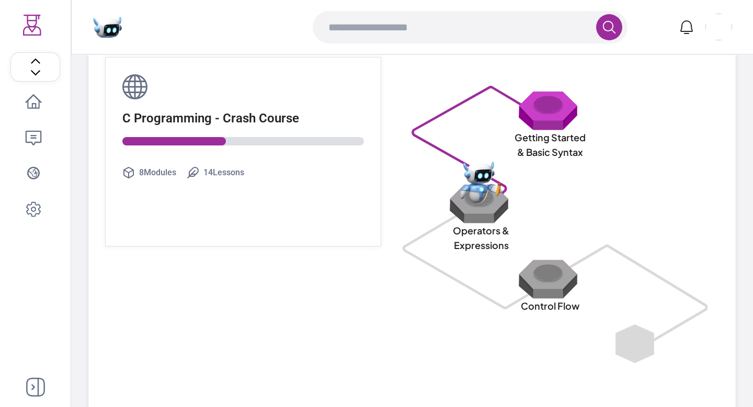
scroll to position [33, 0]
click at [433, 191] on div "Operators & Expressions" at bounding box center [455, 203] width 125 height 75
click at [589, 154] on div "Getting Started & Basic Syntax" at bounding box center [550, 127] width 314 height 75
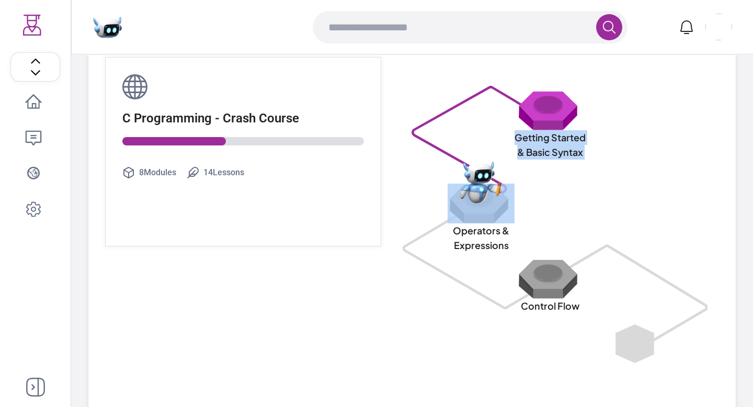
drag, startPoint x: 477, startPoint y: 131, endPoint x: 517, endPoint y: 139, distance: 40.5
click at [517, 139] on div "Getting Started & Basic Syntax" at bounding box center [549, 127] width 75 height 75
copy div "Getting Started & Basic Syntax"
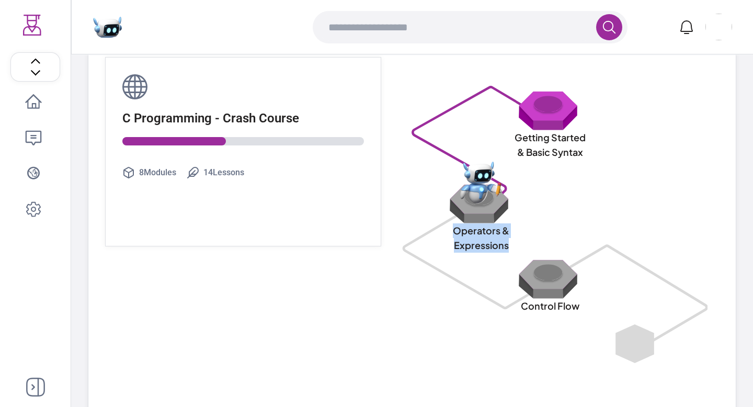
drag, startPoint x: 511, startPoint y: 246, endPoint x: 450, endPoint y: 232, distance: 62.7
click at [450, 232] on p "Operators & Expressions" at bounding box center [480, 237] width 75 height 29
drag, startPoint x: 445, startPoint y: 228, endPoint x: 510, endPoint y: 247, distance: 68.1
click at [510, 247] on p "Operators & Expressions" at bounding box center [480, 237] width 75 height 29
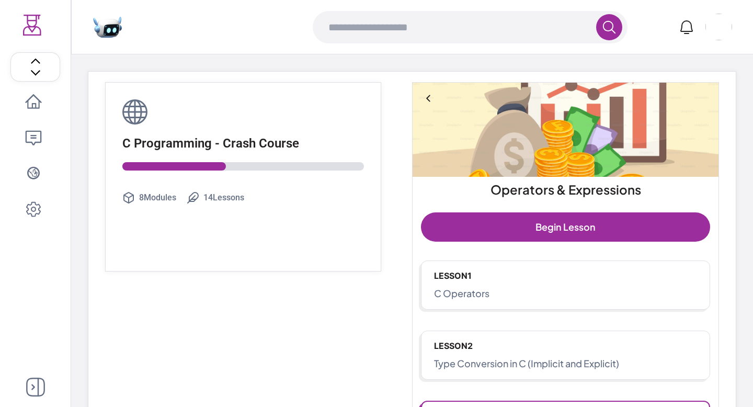
click at [427, 96] on icon at bounding box center [428, 98] width 10 height 10
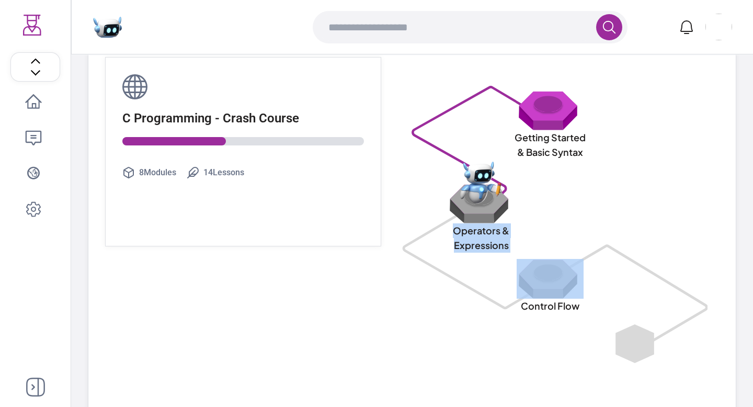
drag, startPoint x: 434, startPoint y: 231, endPoint x: 449, endPoint y: 229, distance: 14.7
click at [450, 231] on div "Operators & Expressions" at bounding box center [480, 203] width 75 height 75
copy div "Operators & Expressions"
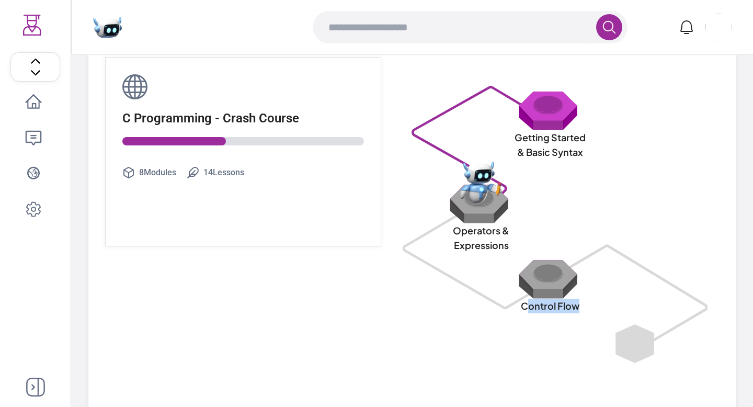
drag, startPoint x: 581, startPoint y: 308, endPoint x: 526, endPoint y: 308, distance: 54.9
click at [526, 308] on div "Control Flow" at bounding box center [549, 278] width 75 height 75
click at [516, 333] on div at bounding box center [545, 340] width 304 height 48
click at [551, 124] on img at bounding box center [549, 110] width 67 height 40
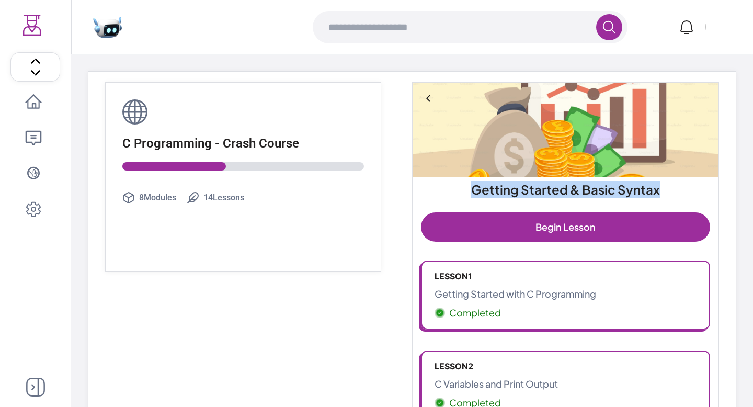
drag, startPoint x: 662, startPoint y: 188, endPoint x: 473, endPoint y: 191, distance: 188.7
click at [473, 191] on h2 "Getting Started & Basic Syntax" at bounding box center [565, 189] width 297 height 17
copy h2 "Getting Started & Basic Syntax"
drag, startPoint x: 376, startPoint y: 291, endPoint x: 610, endPoint y: 296, distance: 233.7
click at [611, 296] on div "C Programming - Crash Course 8 Modules 14 Lessons Getting Started & Basic Synta…" at bounding box center [412, 390] width 648 height 638
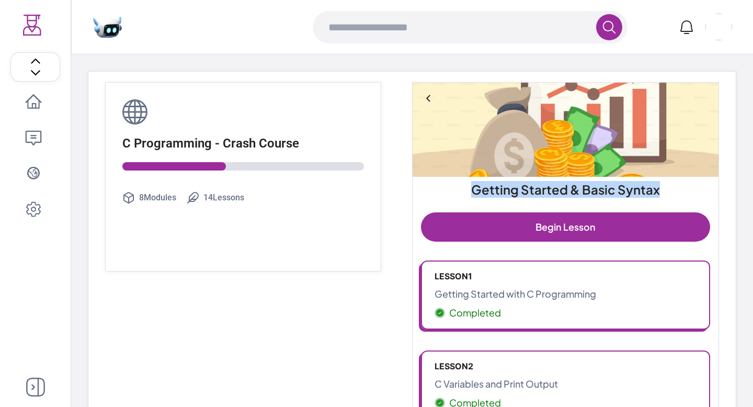
click at [719, 298] on div "C Programming - Crash Course 8 Modules 14 Lessons Getting Started & Basic Synta…" at bounding box center [412, 390] width 648 height 638
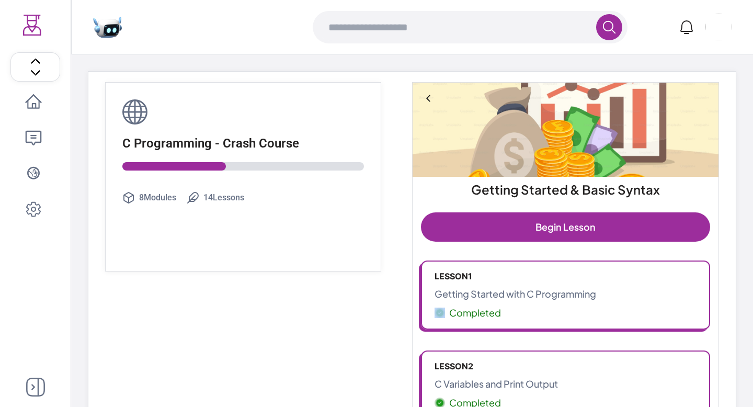
click at [719, 298] on div "C Programming - Crash Course 8 Modules 14 Lessons Getting Started & Basic Synta…" at bounding box center [412, 390] width 648 height 638
drag, startPoint x: 724, startPoint y: 296, endPoint x: 399, endPoint y: 291, distance: 325.2
click at [399, 291] on div "C Programming - Crash Course 8 Modules 14 Lessons Getting Started & Basic Synta…" at bounding box center [412, 390] width 648 height 638
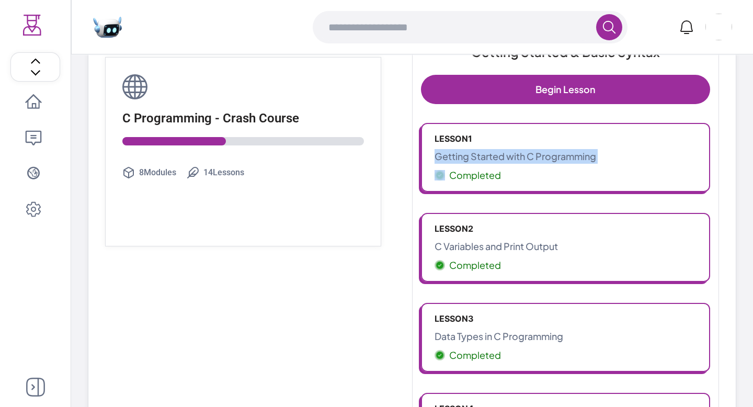
scroll to position [139, 0]
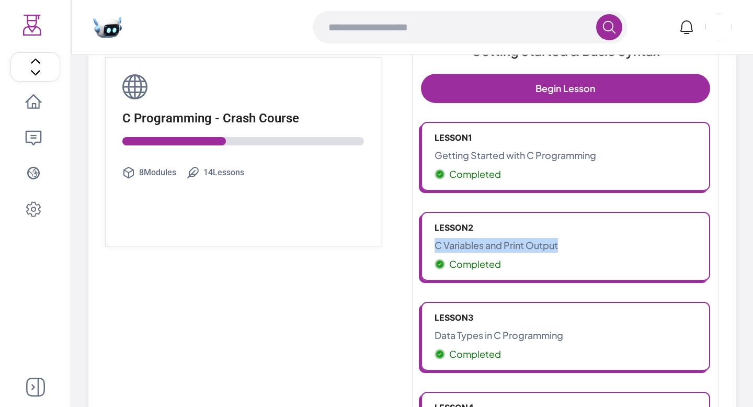
drag, startPoint x: 721, startPoint y: 249, endPoint x: 430, endPoint y: 248, distance: 291.2
click at [430, 248] on div "C Programming - Crash Course 8 Modules 14 Lessons Getting Started & Basic Synta…" at bounding box center [412, 252] width 648 height 638
copy p "C Variables and Print Output"
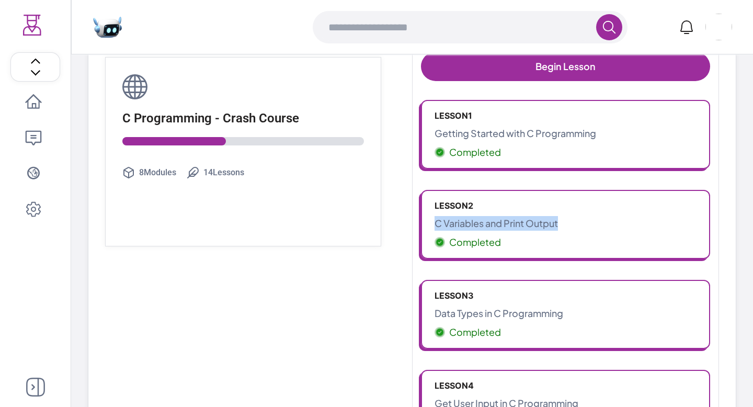
scroll to position [163, 0]
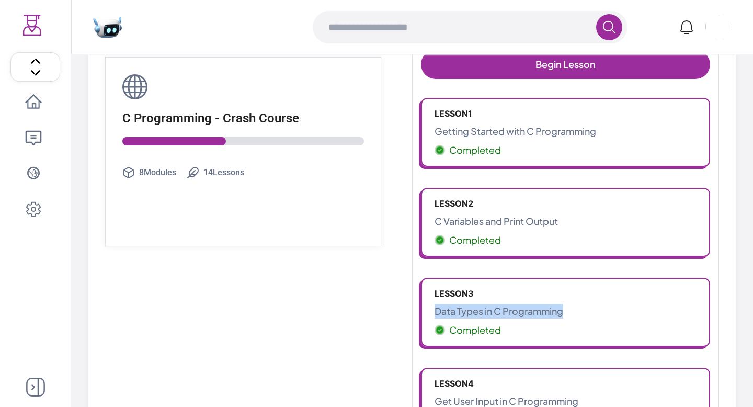
drag, startPoint x: 723, startPoint y: 314, endPoint x: 410, endPoint y: 313, distance: 312.6
click at [410, 313] on div "C Programming - Crash Course 8 Modules 14 Lessons Getting Started & Basic Synta…" at bounding box center [412, 228] width 648 height 638
copy p "Data Types in C Programming"
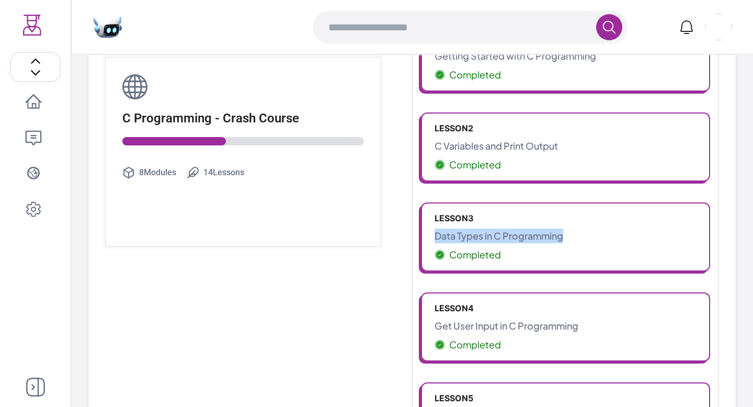
scroll to position [319, 0]
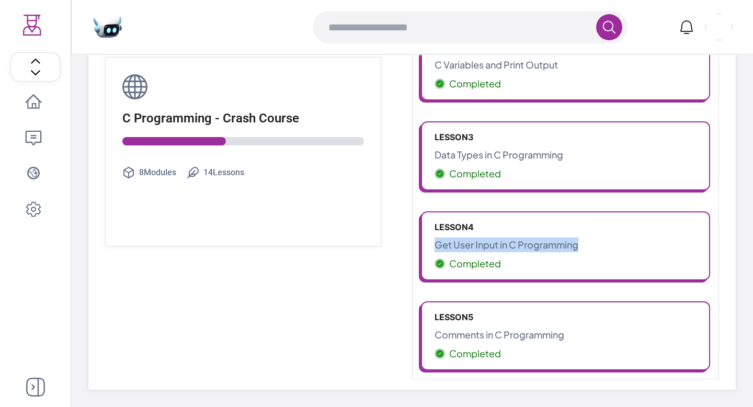
drag, startPoint x: 724, startPoint y: 248, endPoint x: 434, endPoint y: 248, distance: 290.1
click at [434, 248] on div "C Programming - Crash Course 8 Modules 14 Lessons Getting Started & Basic Synta…" at bounding box center [412, 71] width 648 height 638
copy p "Get User Input in C Programming"
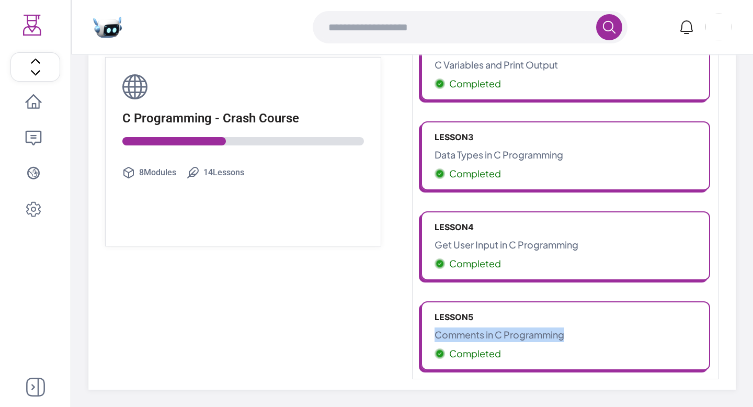
drag, startPoint x: 724, startPoint y: 339, endPoint x: 434, endPoint y: 337, distance: 290.6
click at [434, 337] on div "C Programming - Crash Course 8 Modules 14 Lessons Getting Started & Basic Synta…" at bounding box center [412, 71] width 648 height 638
copy p "Comments in C Programming"
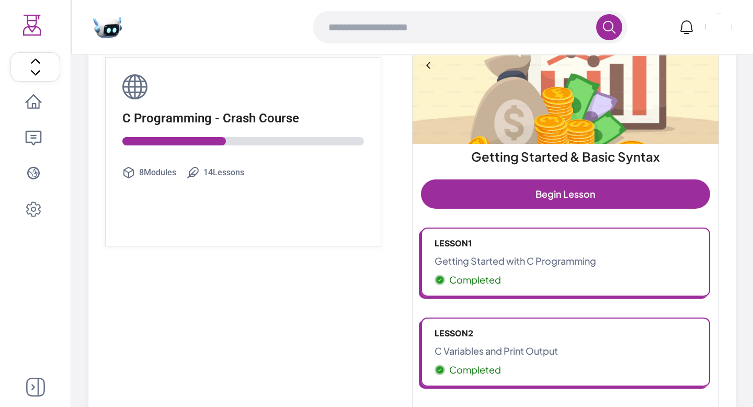
scroll to position [0, 0]
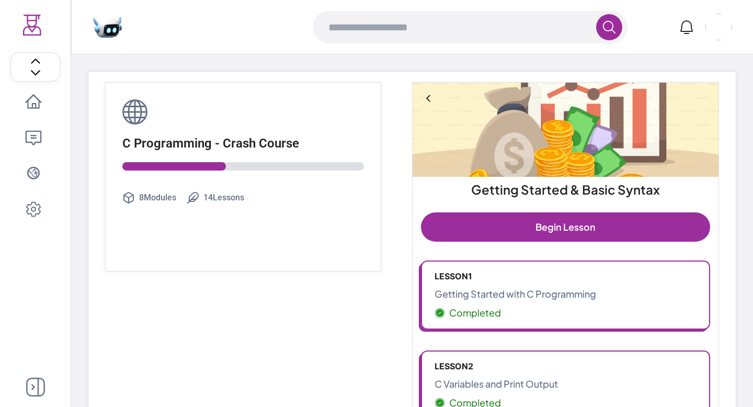
click at [456, 230] on link "Begin Lesson" at bounding box center [565, 226] width 289 height 29
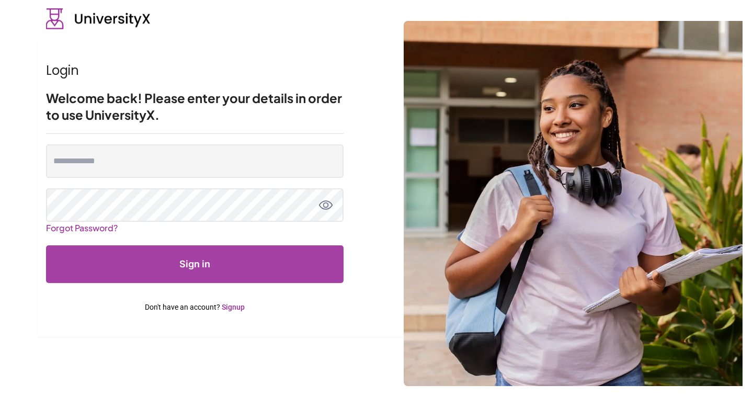
type input "**********"
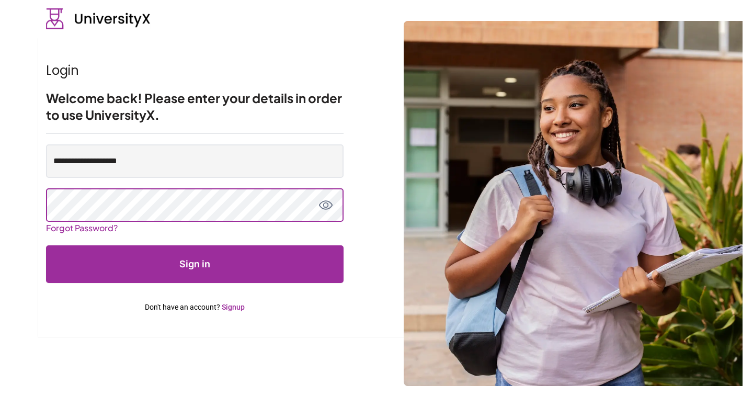
click at [46, 245] on button "Sign in" at bounding box center [194, 264] width 297 height 38
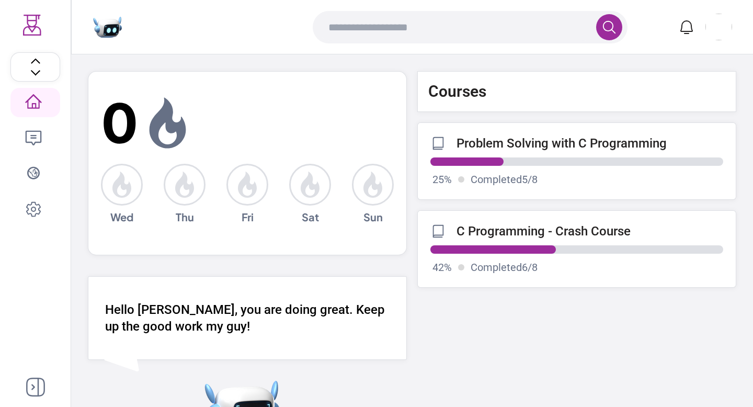
click at [490, 239] on link "C Programming - Crash Course 42 % Completed 6 / 8" at bounding box center [576, 248] width 319 height 77
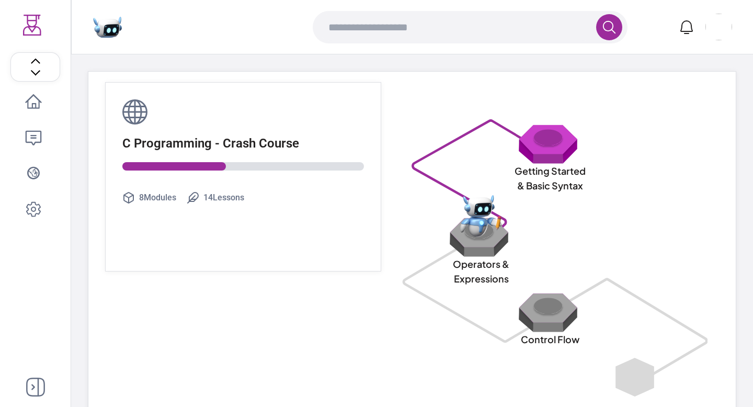
scroll to position [34, 0]
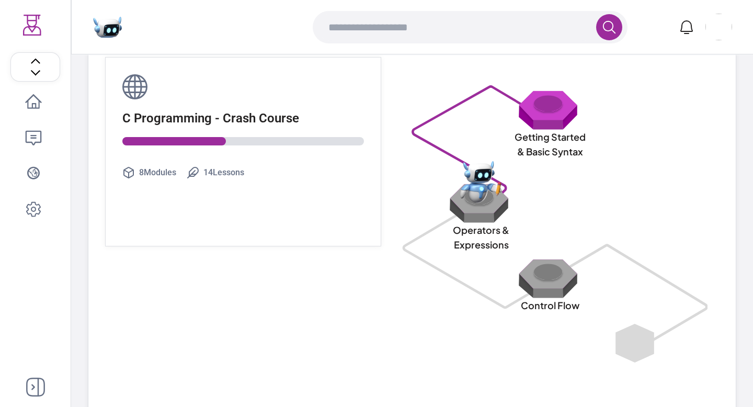
click at [551, 120] on img at bounding box center [549, 110] width 67 height 40
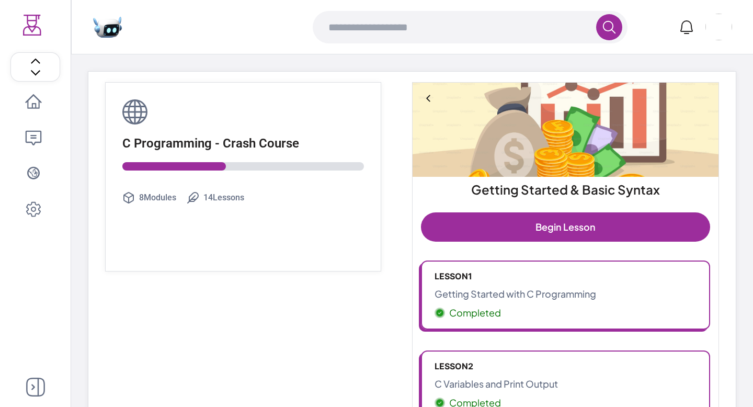
click at [538, 224] on link "Begin Lesson" at bounding box center [565, 226] width 289 height 29
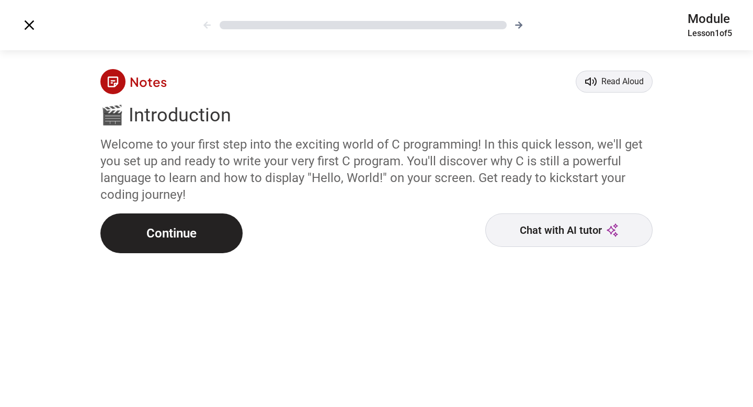
click at [231, 238] on button "Continue" at bounding box center [171, 233] width 142 height 40
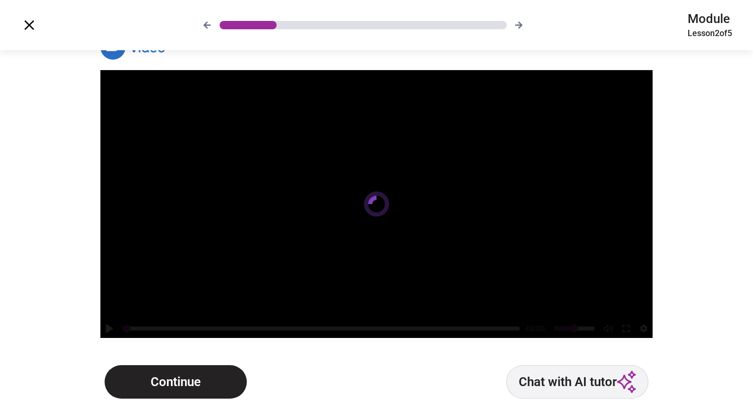
scroll to position [37, 0]
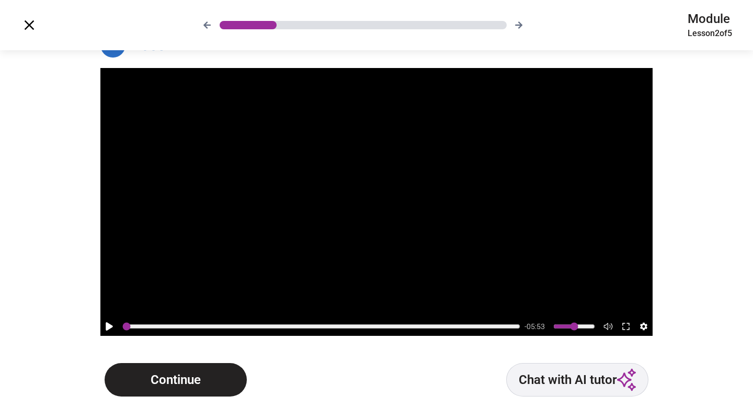
click at [29, 22] on icon at bounding box center [29, 25] width 17 height 17
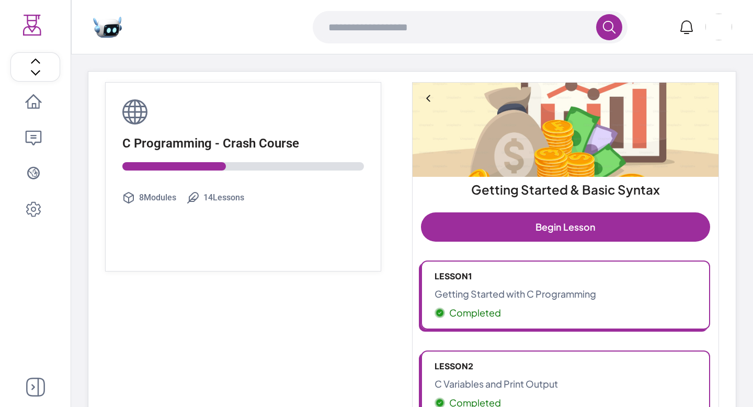
click at [496, 220] on link "Begin Lesson" at bounding box center [565, 226] width 289 height 29
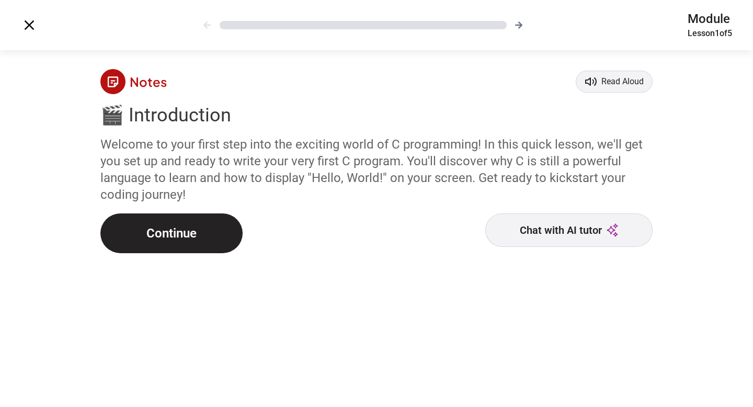
click at [190, 247] on button "Continue" at bounding box center [171, 233] width 142 height 40
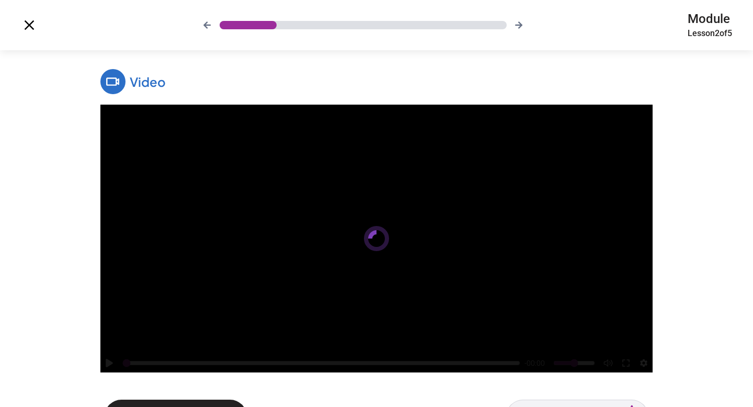
scroll to position [43, 0]
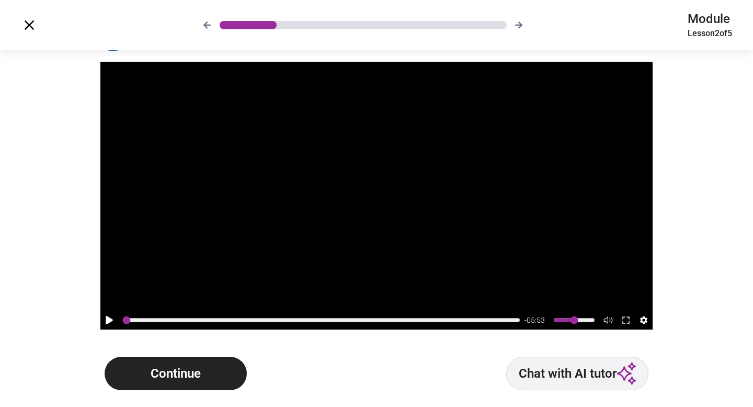
click at [194, 374] on button "Continue" at bounding box center [176, 372] width 142 height 33
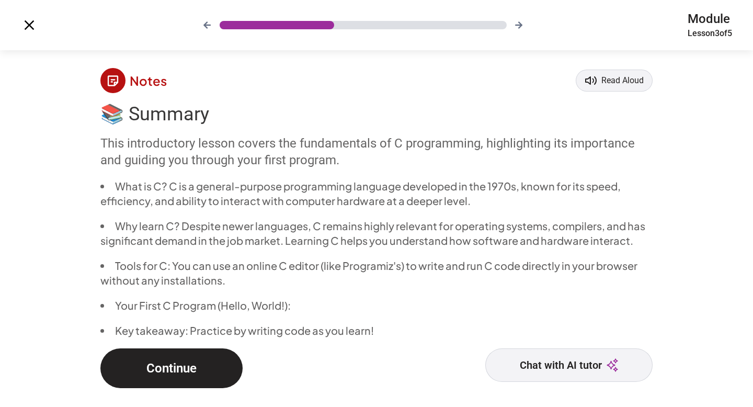
scroll to position [1, 0]
click at [193, 374] on button "Continue" at bounding box center [171, 368] width 142 height 40
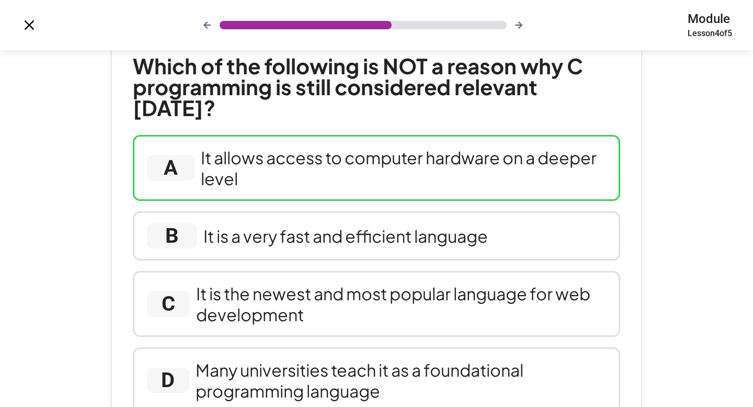
scroll to position [129, 0]
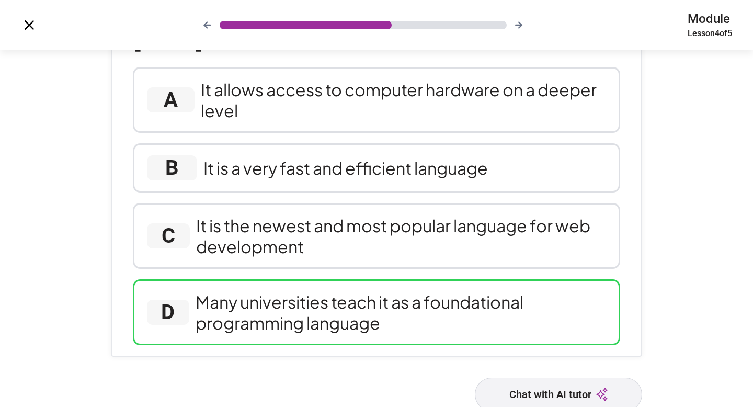
click at [275, 291] on div "Many universities teach it as a foundational programming language" at bounding box center [400, 312] width 410 height 42
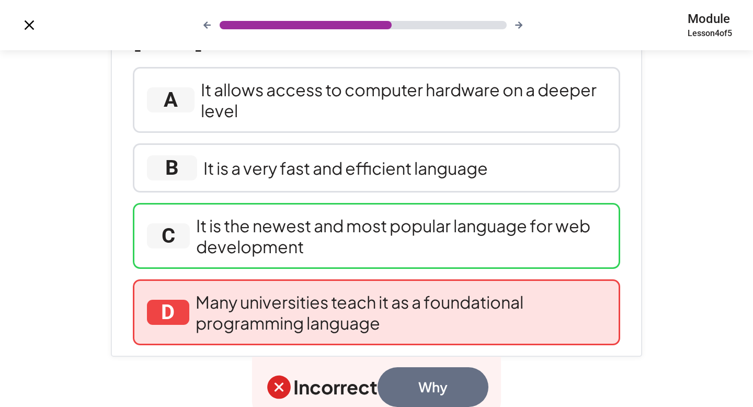
click at [271, 221] on div "It is the newest and most popular language for web development" at bounding box center [401, 236] width 410 height 42
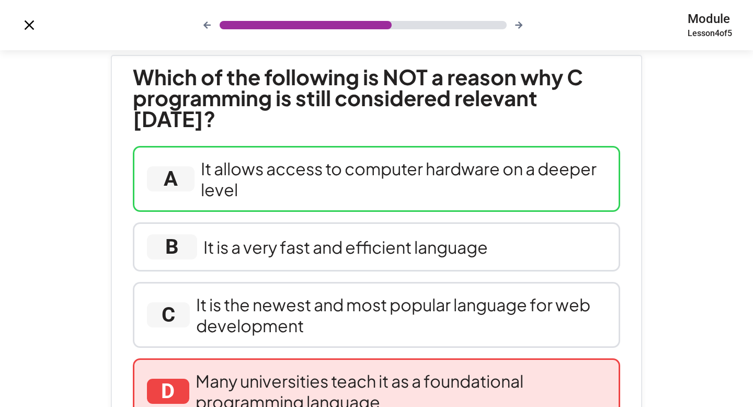
scroll to position [34, 0]
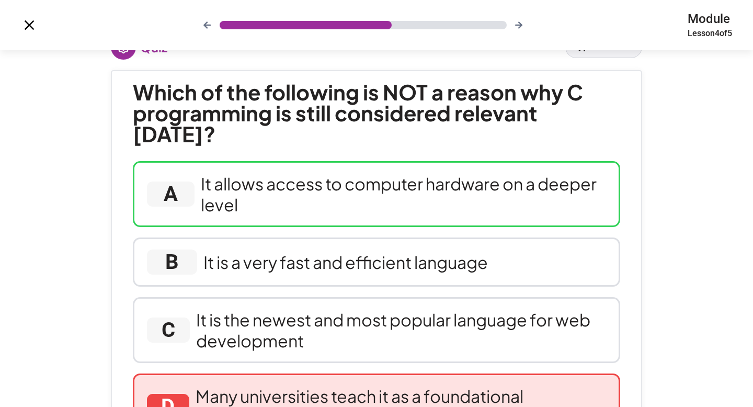
click at [267, 176] on div "It allows access to computer hardware on a deeper level" at bounding box center [403, 194] width 405 height 42
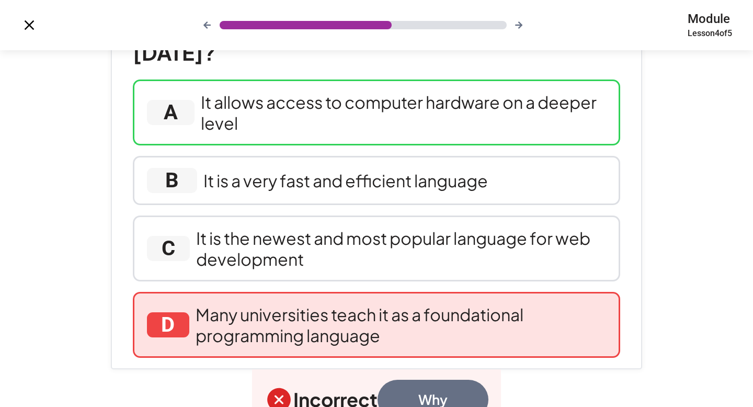
scroll to position [189, 0]
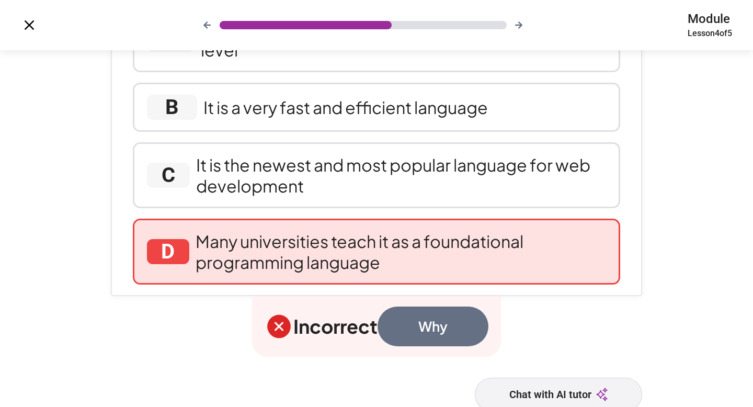
click at [422, 306] on button "Why" at bounding box center [432, 326] width 111 height 40
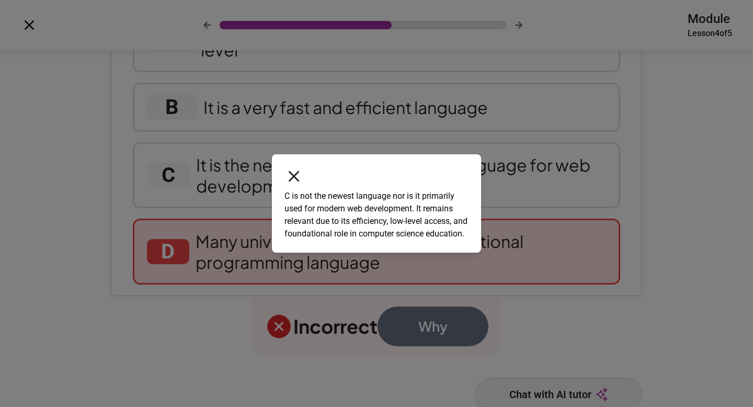
click at [295, 171] on icon at bounding box center [294, 176] width 11 height 11
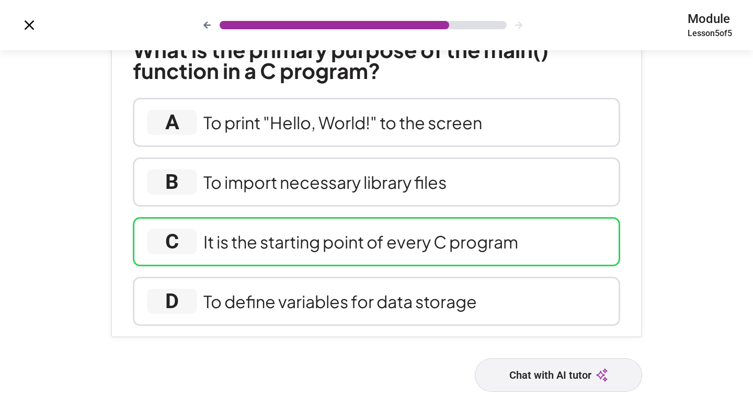
scroll to position [77, 0]
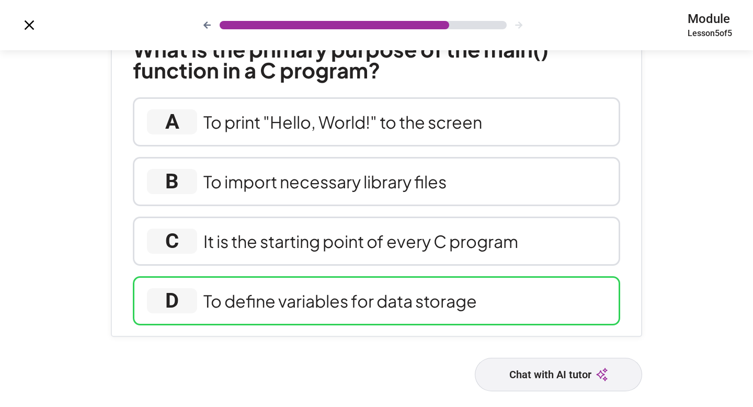
click at [326, 288] on div "D To define variables for data storage" at bounding box center [376, 300] width 487 height 49
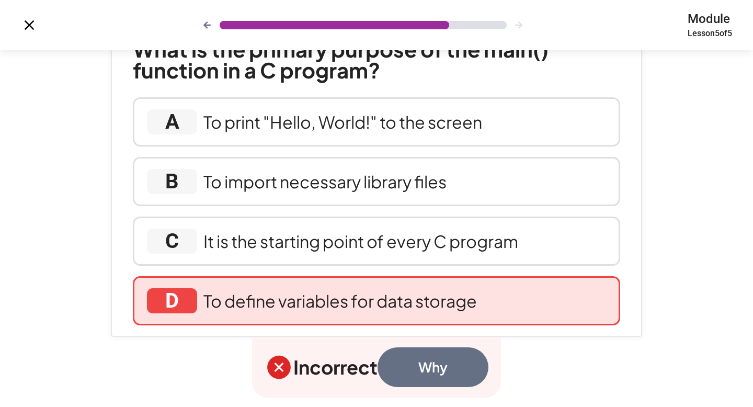
click at [419, 355] on button "Why" at bounding box center [432, 367] width 111 height 40
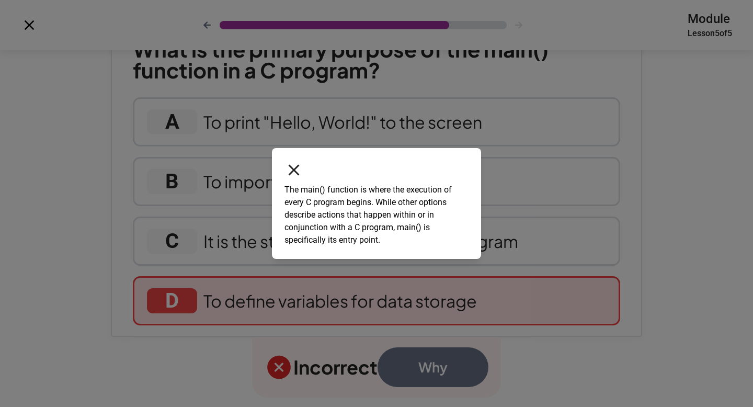
click at [290, 165] on icon at bounding box center [293, 169] width 19 height 19
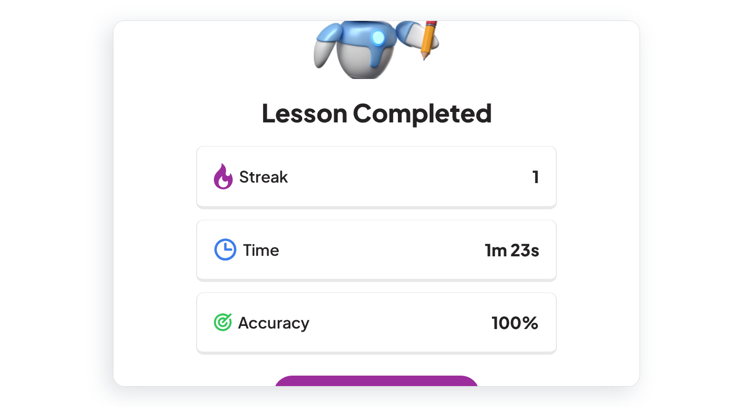
scroll to position [135, 0]
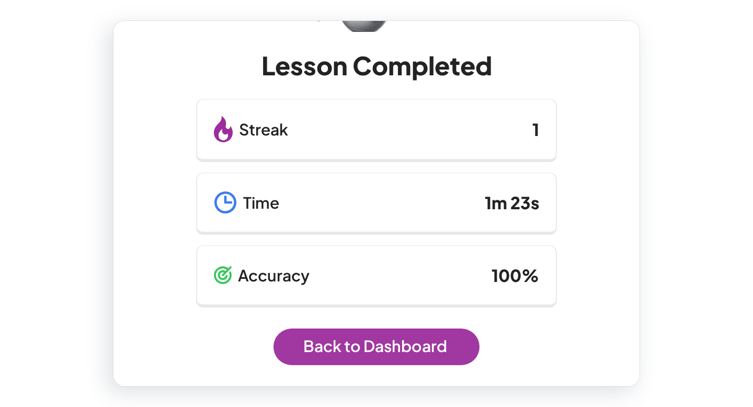
click at [340, 344] on link "Back to Dashboard" at bounding box center [376, 346] width 206 height 37
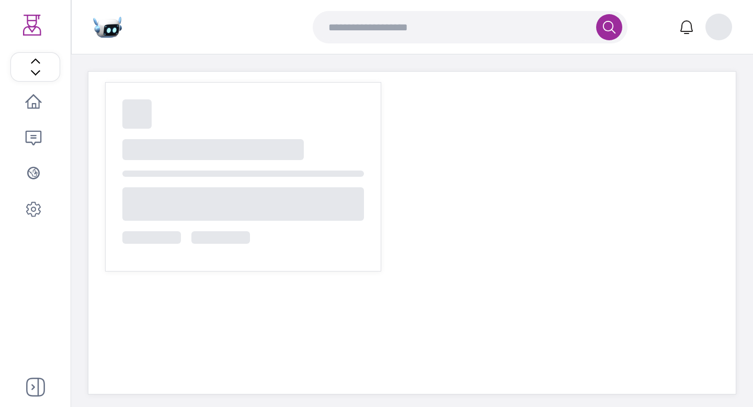
scroll to position [34, 0]
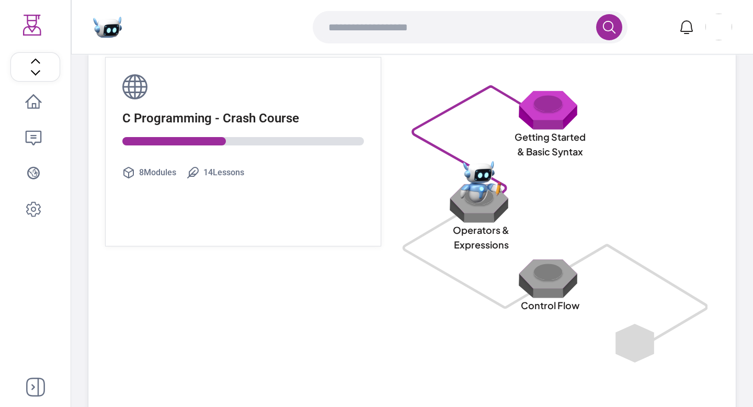
click at [473, 202] on img at bounding box center [481, 182] width 42 height 42
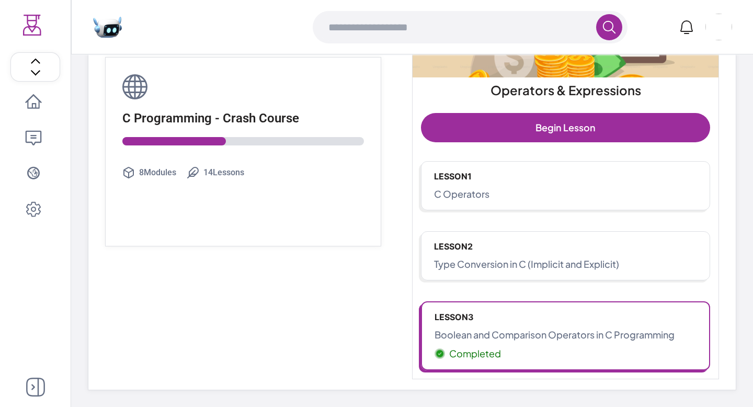
scroll to position [85, 0]
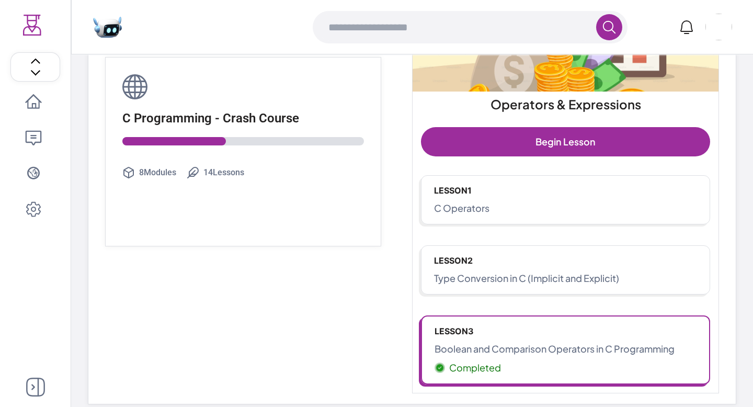
click at [477, 201] on p "C Operators" at bounding box center [565, 208] width 263 height 15
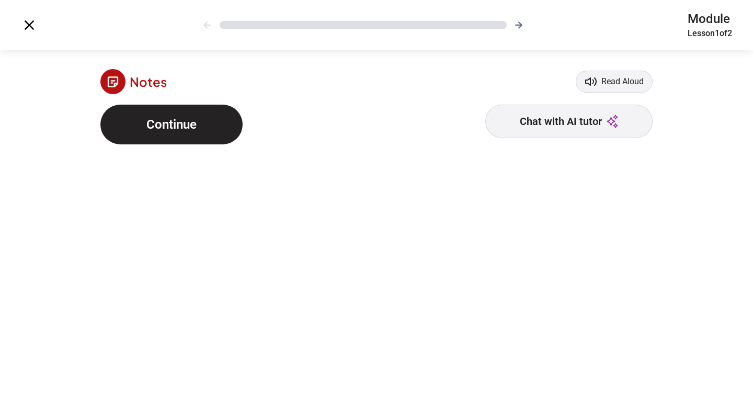
click at [217, 141] on button "Continue" at bounding box center [171, 125] width 142 height 40
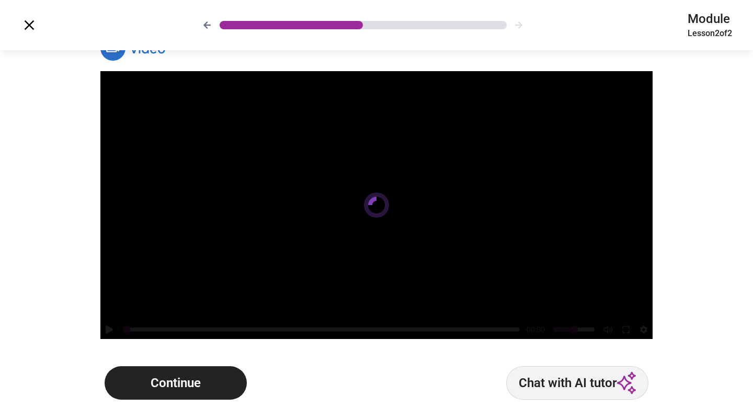
scroll to position [43, 0]
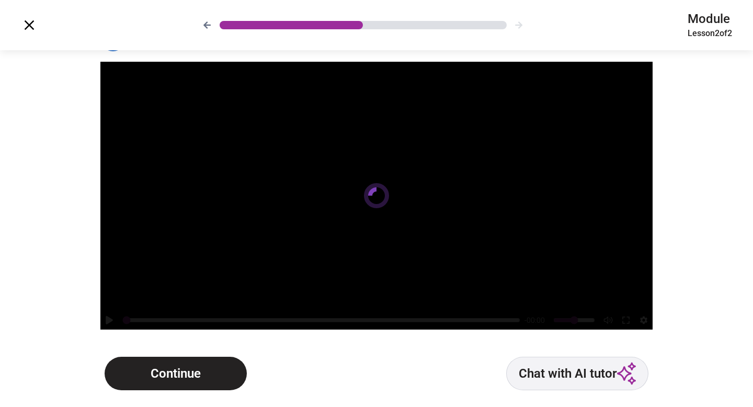
click at [203, 383] on button "Continue" at bounding box center [176, 372] width 142 height 33
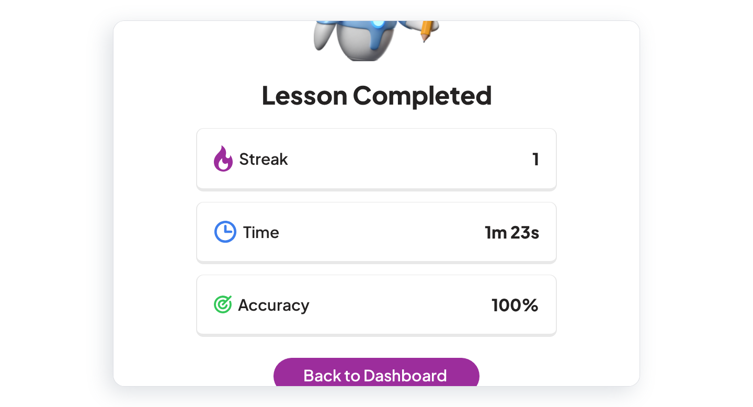
scroll to position [135, 0]
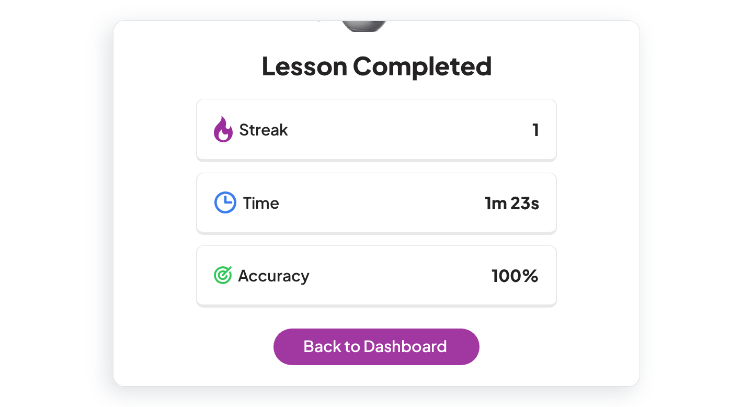
click at [303, 336] on link "Back to Dashboard" at bounding box center [376, 346] width 206 height 37
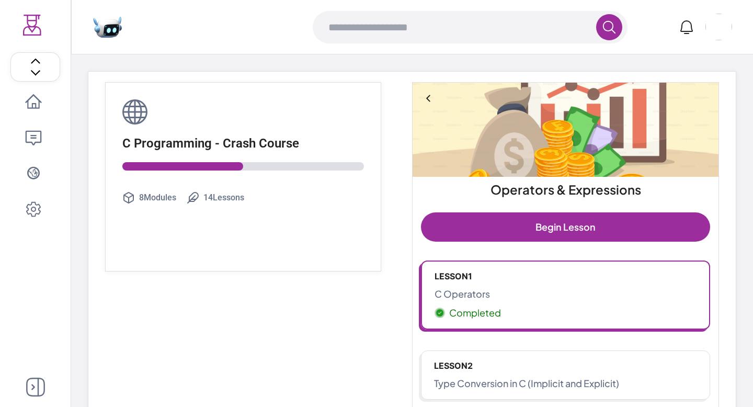
scroll to position [48, 0]
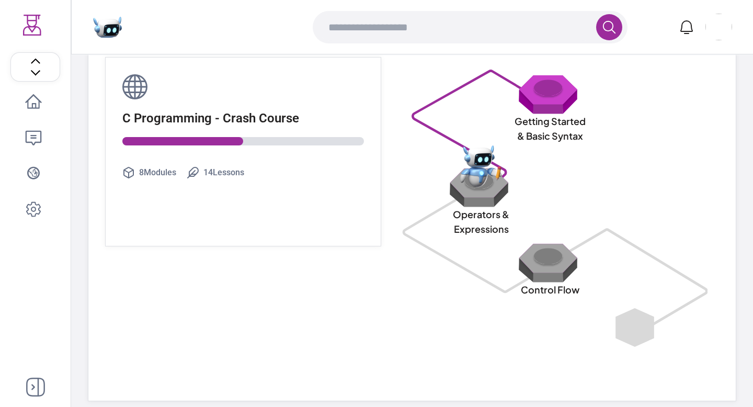
scroll to position [61, 0]
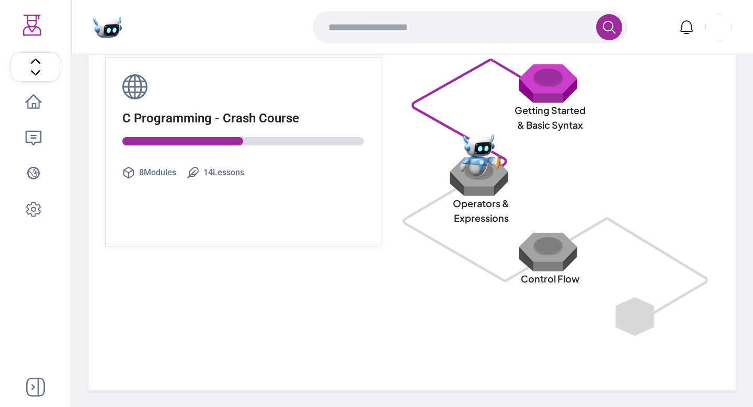
click at [475, 166] on img at bounding box center [481, 155] width 42 height 42
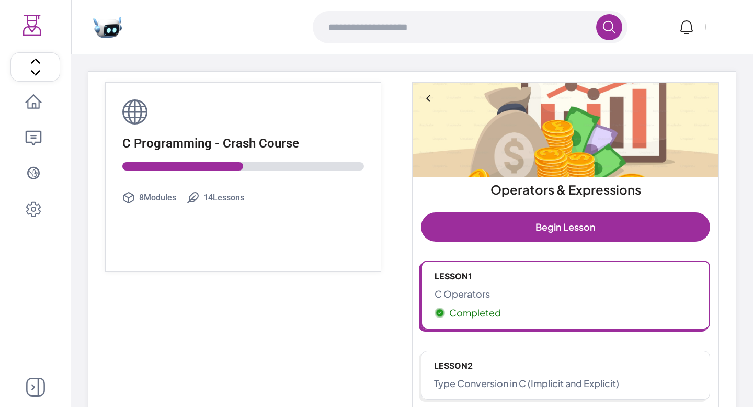
click at [428, 93] on icon at bounding box center [428, 98] width 10 height 10
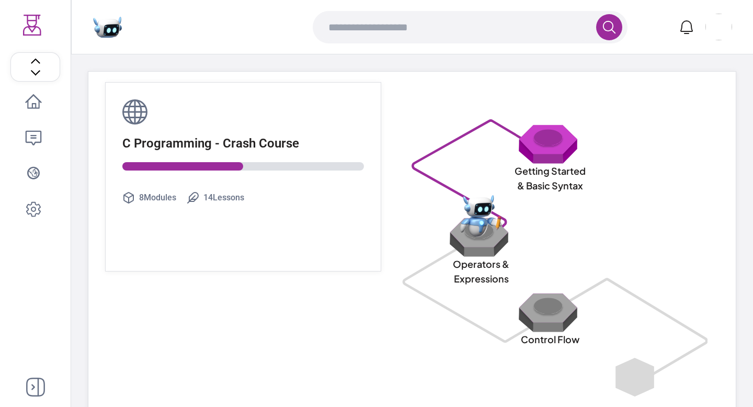
scroll to position [61, 0]
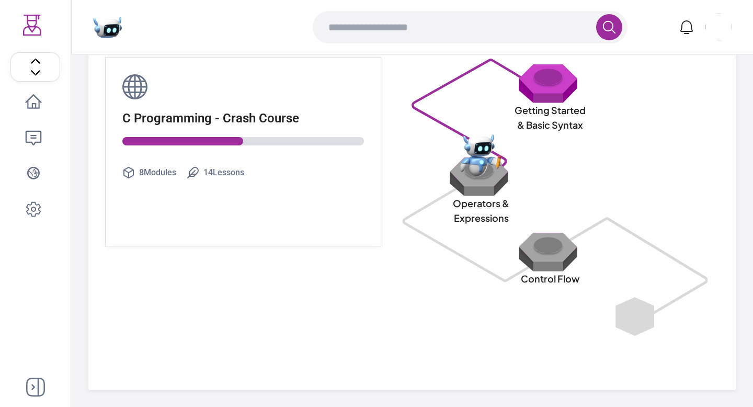
click at [542, 85] on img at bounding box center [549, 83] width 67 height 40
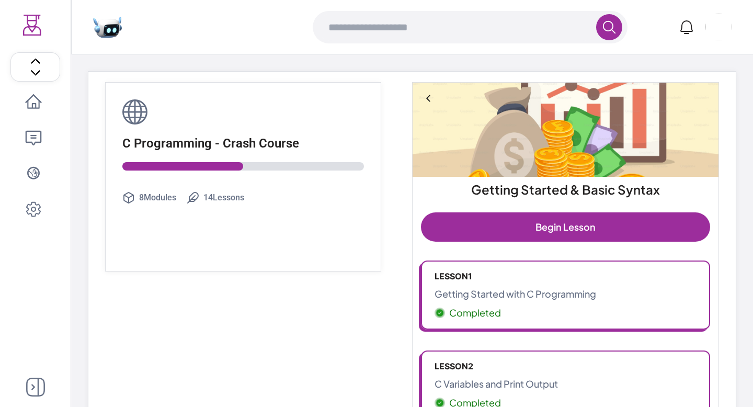
click at [515, 293] on p "Getting Started with C Programming" at bounding box center [565, 293] width 262 height 15
